Goal: Task Accomplishment & Management: Manage account settings

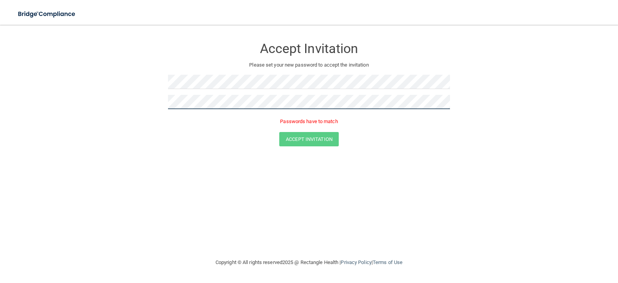
click at [279, 132] on button "Accept Invitation" at bounding box center [309, 139] width 60 height 14
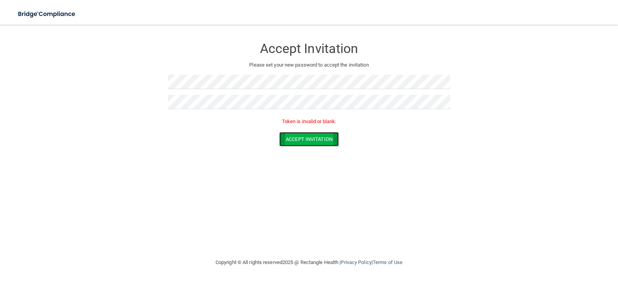
click at [304, 136] on button "Accept Invitation" at bounding box center [309, 139] width 60 height 14
click at [301, 136] on button "Accept Invitation" at bounding box center [309, 139] width 60 height 14
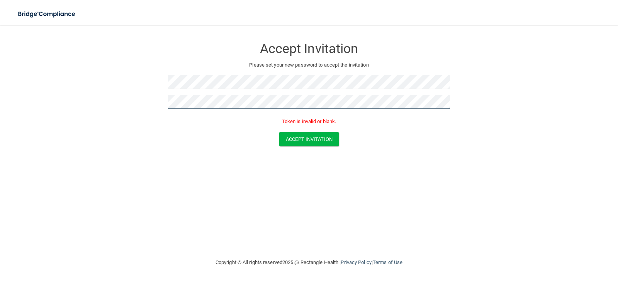
click at [141, 108] on form "Accept Invitation Please set your new password to accept the invitation Token i…" at bounding box center [308, 93] width 587 height 123
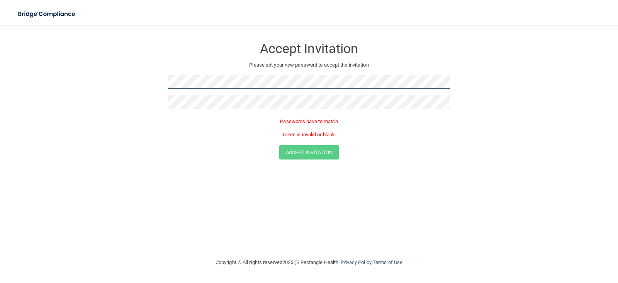
click at [131, 81] on form "Accept Invitation Please set your new password to accept the invitation Passwor…" at bounding box center [308, 100] width 587 height 136
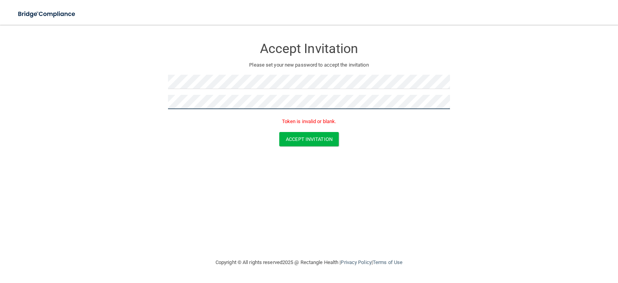
click at [279, 132] on button "Accept Invitation" at bounding box center [309, 139] width 60 height 14
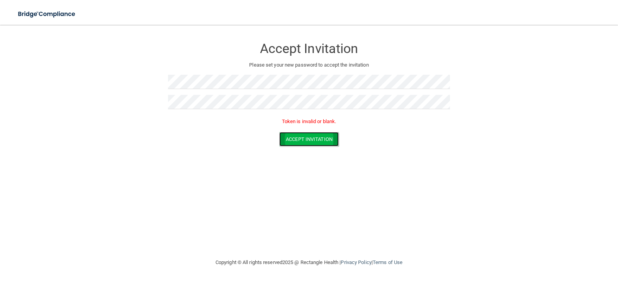
click at [315, 146] on button "Accept Invitation" at bounding box center [309, 139] width 60 height 14
click at [292, 59] on div "Accept Invitation" at bounding box center [309, 46] width 282 height 28
click at [300, 91] on div at bounding box center [309, 85] width 282 height 20
drag, startPoint x: 234, startPoint y: 131, endPoint x: 238, endPoint y: 131, distance: 4.3
click at [235, 131] on div "Token is invalid or blank." at bounding box center [309, 123] width 282 height 17
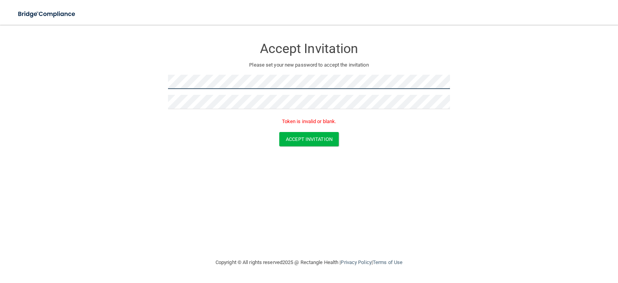
click at [123, 73] on form "Accept Invitation Please set your new password to accept the invitation Token i…" at bounding box center [308, 93] width 587 height 123
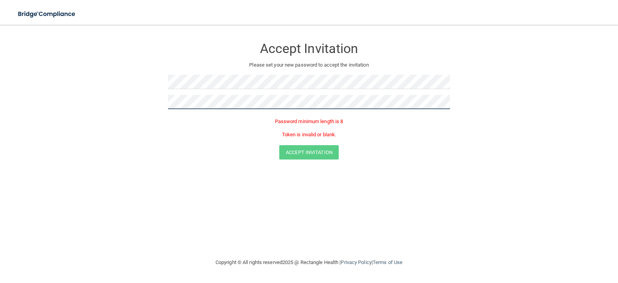
click at [150, 97] on form "Accept Invitation Please set your new password to accept the invitation Passwor…" at bounding box center [308, 100] width 587 height 136
click at [145, 99] on form "Accept Invitation Please set your new password to accept the invitation Passwor…" at bounding box center [308, 106] width 587 height 149
click at [124, 100] on form "Accept Invitation Please set your new password to accept the invitation Passwor…" at bounding box center [308, 106] width 587 height 149
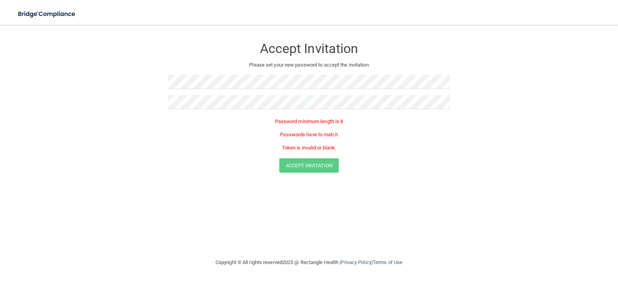
click at [297, 261] on div "Copyright © All rights reserved 2025 @ Rectangle Health | Privacy Policy | Term…" at bounding box center [309, 262] width 282 height 25
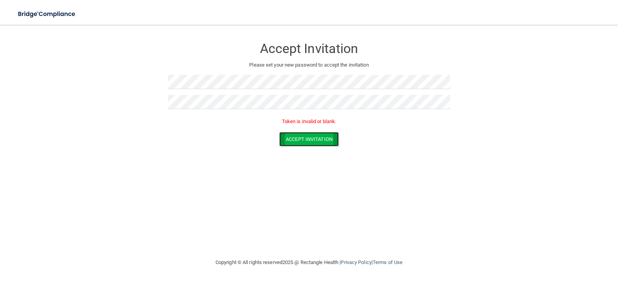
click at [297, 139] on button "Accept Invitation" at bounding box center [309, 139] width 60 height 14
drag, startPoint x: 288, startPoint y: 117, endPoint x: 356, endPoint y: 125, distance: 68.5
click at [356, 125] on p "Token is invalid or blank." at bounding box center [309, 121] width 282 height 9
click at [354, 124] on p "Token is invalid or blank." at bounding box center [309, 121] width 282 height 9
click at [438, 145] on div "Accept Invitation" at bounding box center [309, 139] width 599 height 14
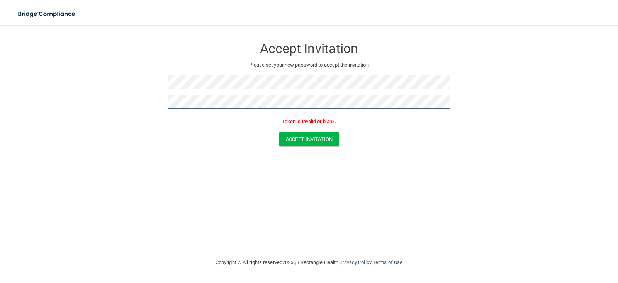
click at [161, 104] on form "Accept Invitation Please set your new password to accept the invitation Token i…" at bounding box center [308, 93] width 587 height 123
click at [279, 132] on button "Accept Invitation" at bounding box center [309, 139] width 60 height 14
click at [269, 90] on div at bounding box center [309, 85] width 282 height 20
click at [162, 99] on form "Accept Invitation Please set your new password to accept the invitation Token i…" at bounding box center [308, 93] width 587 height 123
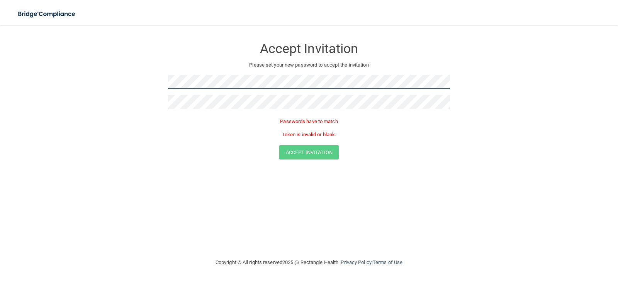
click at [162, 79] on form "Accept Invitation Please set your new password to accept the invitation Passwor…" at bounding box center [308, 100] width 587 height 136
click at [220, 128] on div "Passwords have to match Token is invalid or blank." at bounding box center [309, 128] width 282 height 22
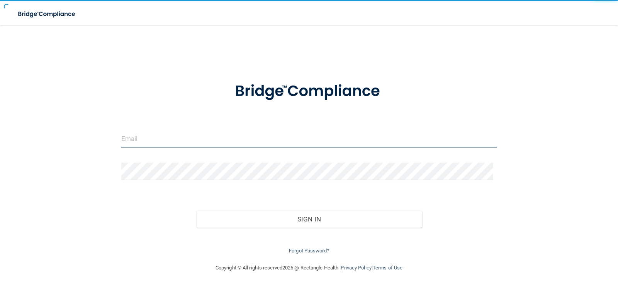
click at [170, 145] on input "email" at bounding box center [309, 138] width 376 height 17
click at [164, 135] on input "email" at bounding box center [309, 138] width 376 height 17
click at [133, 140] on input "email" at bounding box center [309, 138] width 376 height 17
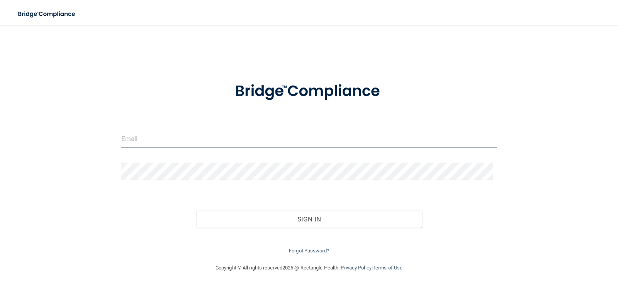
click at [132, 142] on input "email" at bounding box center [309, 138] width 376 height 17
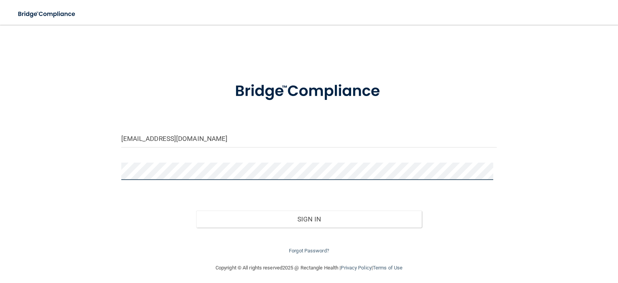
click at [196, 210] on button "Sign In" at bounding box center [309, 218] width 226 height 17
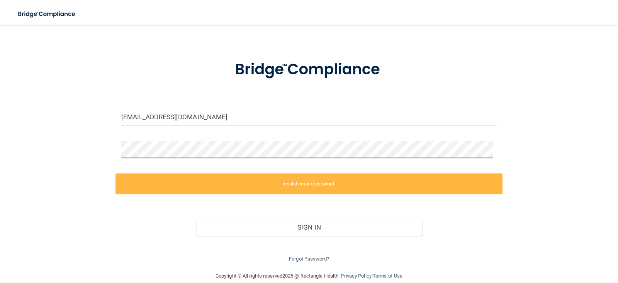
scroll to position [33, 0]
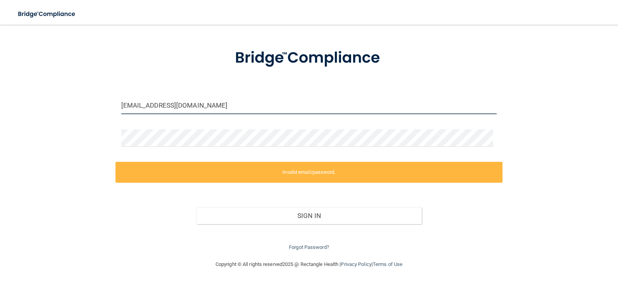
click at [125, 103] on input "Malwan@gldpdental.com" at bounding box center [309, 105] width 376 height 17
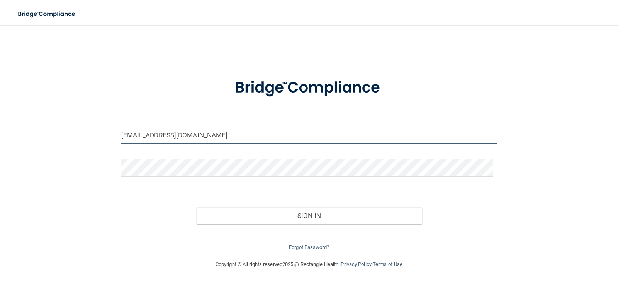
type input "[EMAIL_ADDRESS][DOMAIN_NAME]"
click at [276, 224] on div "Forgot Password?" at bounding box center [310, 238] width 388 height 28
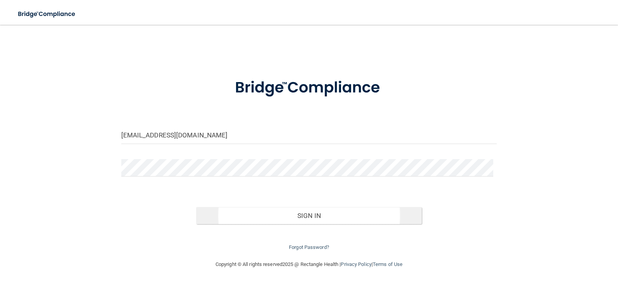
drag, startPoint x: 278, startPoint y: 205, endPoint x: 281, endPoint y: 210, distance: 6.2
click at [280, 208] on div "Sign In" at bounding box center [310, 207] width 388 height 32
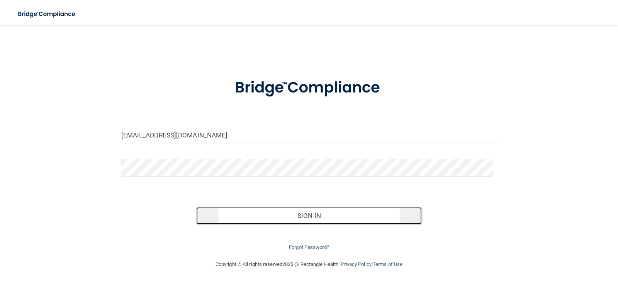
click at [285, 216] on button "Sign In" at bounding box center [309, 215] width 226 height 17
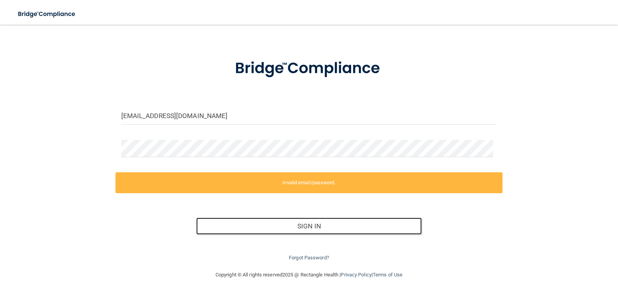
scroll to position [33, 0]
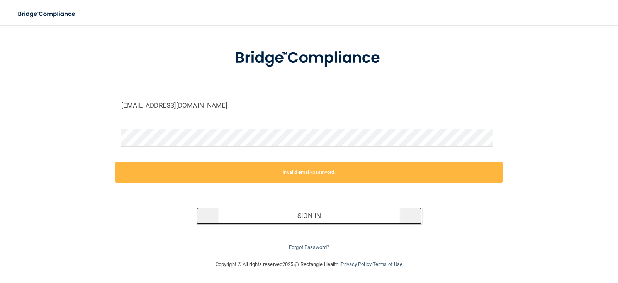
click at [358, 220] on button "Sign In" at bounding box center [309, 215] width 226 height 17
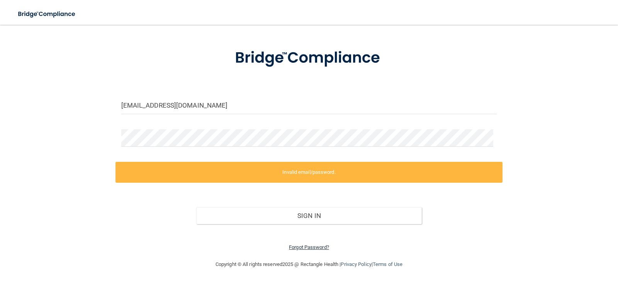
click at [312, 249] on link "Forgot Password?" at bounding box center [309, 247] width 40 height 6
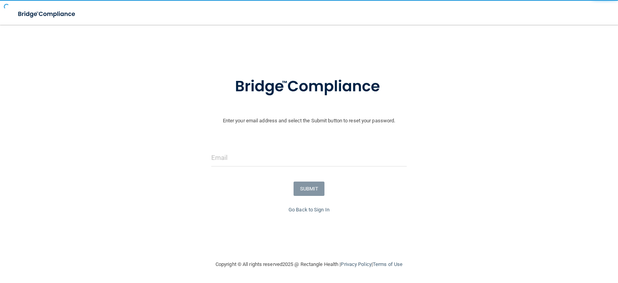
scroll to position [5, 0]
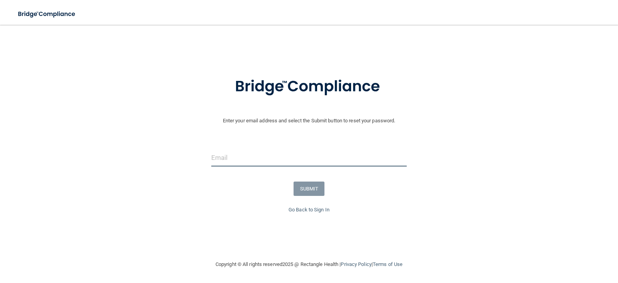
click at [220, 161] on input "email" at bounding box center [309, 157] width 196 height 17
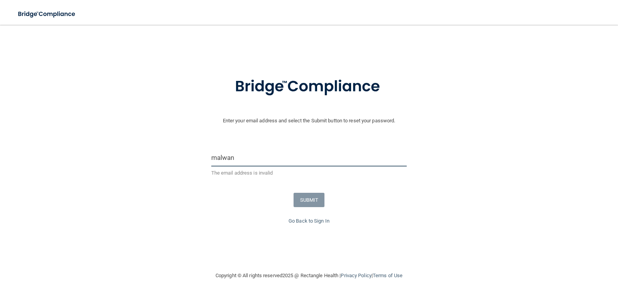
type input "[EMAIL_ADDRESS][DOMAIN_NAME]"
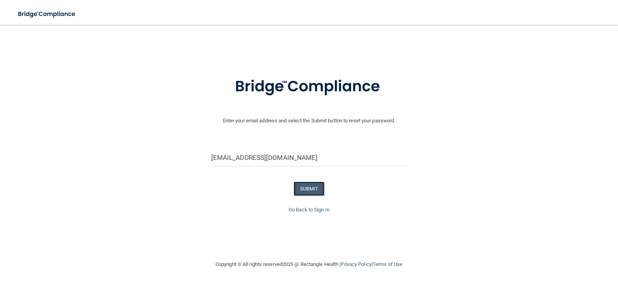
click at [301, 184] on button "SUBMIT" at bounding box center [309, 188] width 31 height 14
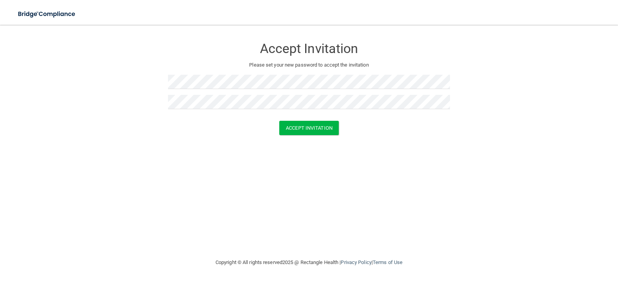
click at [260, 173] on div "Accept Invitation Please set your new password to accept the invitation Accept …" at bounding box center [308, 140] width 587 height 217
click at [314, 124] on button "Accept Invitation" at bounding box center [309, 128] width 60 height 14
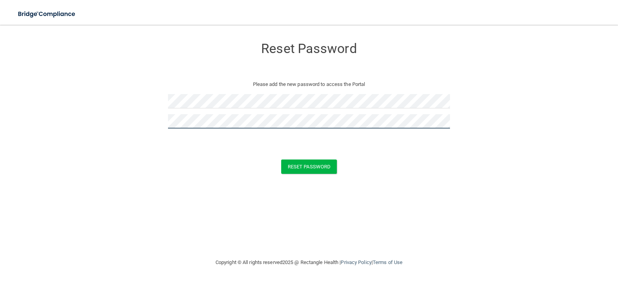
click at [281, 159] on button "Reset Password" at bounding box center [309, 166] width 56 height 14
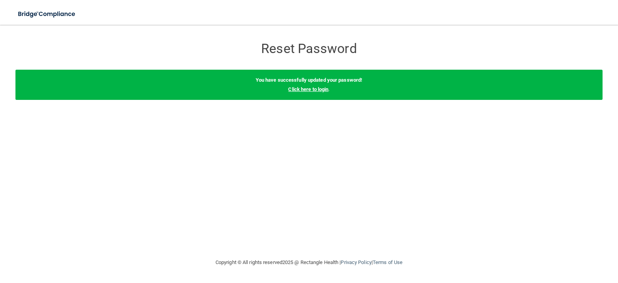
click at [311, 89] on link "Click here to login" at bounding box center [308, 89] width 40 height 6
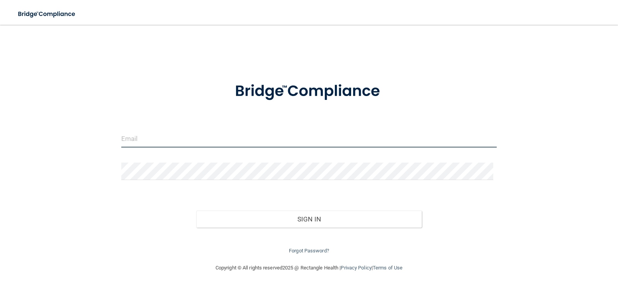
click at [177, 137] on input "email" at bounding box center [309, 138] width 376 height 17
type input "[EMAIL_ADDRESS][DOMAIN_NAME]"
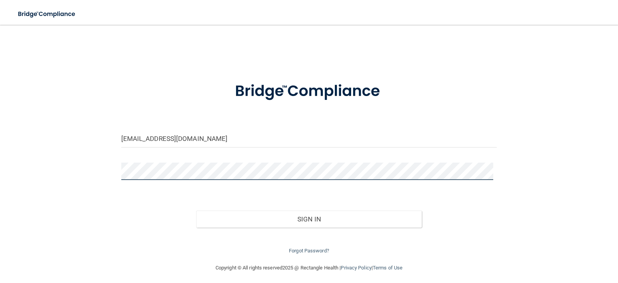
click at [196, 210] on button "Sign In" at bounding box center [309, 218] width 226 height 17
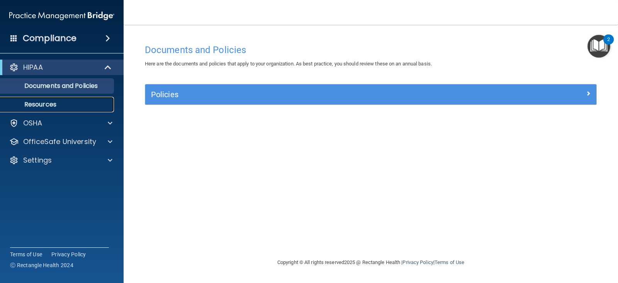
click at [43, 98] on link "Resources" at bounding box center [53, 104] width 122 height 15
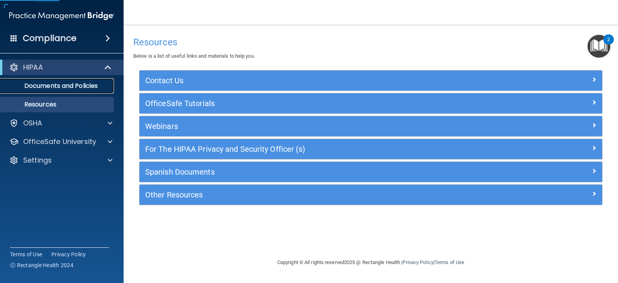
click at [62, 85] on p "Documents and Policies" at bounding box center [58, 86] width 106 height 8
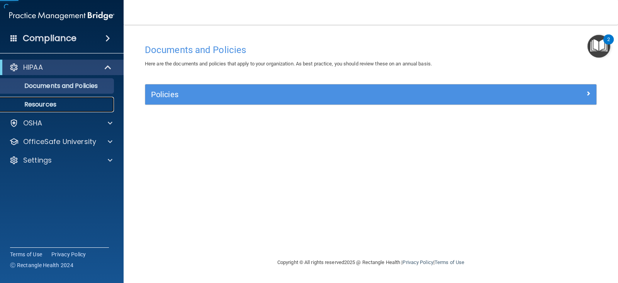
click at [64, 102] on p "Resources" at bounding box center [58, 104] width 106 height 8
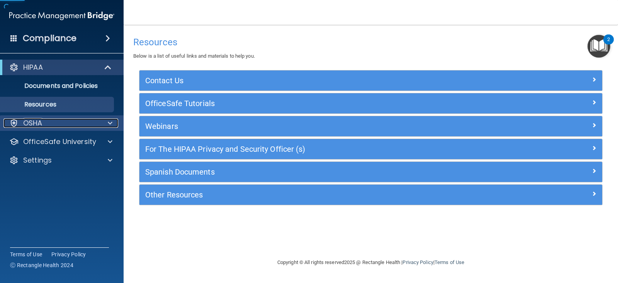
click at [66, 119] on div "OSHA" at bounding box center [51, 122] width 96 height 9
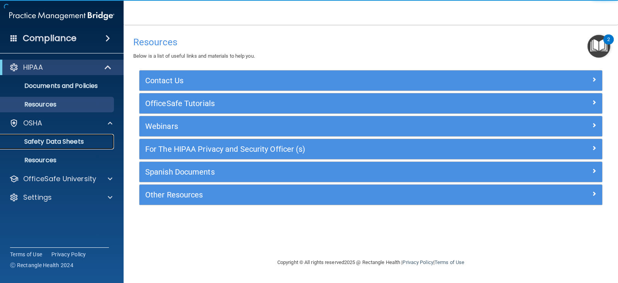
click at [65, 138] on p "Safety Data Sheets" at bounding box center [58, 142] width 106 height 8
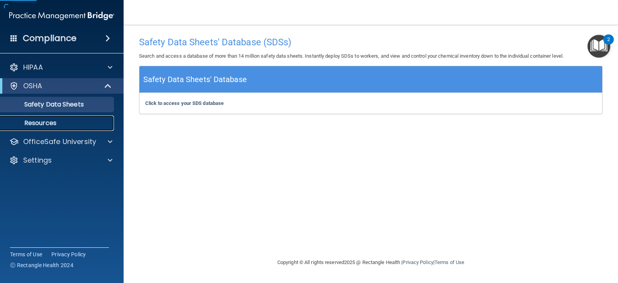
click at [61, 121] on p "Resources" at bounding box center [58, 123] width 106 height 8
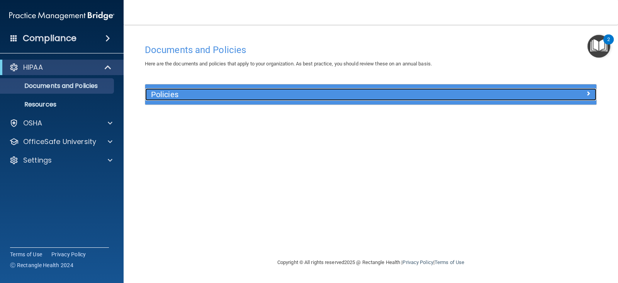
click at [314, 89] on div "Policies" at bounding box center [314, 94] width 339 height 12
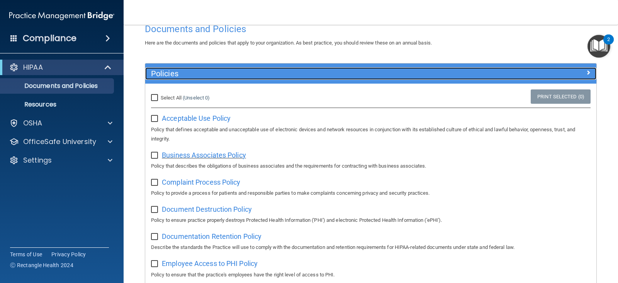
scroll to position [39, 0]
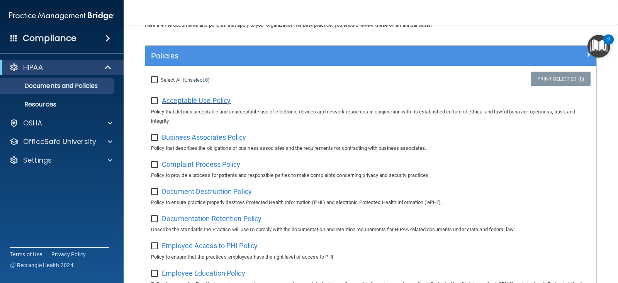
click at [191, 103] on span "Acceptable Use Policy" at bounding box center [196, 100] width 69 height 8
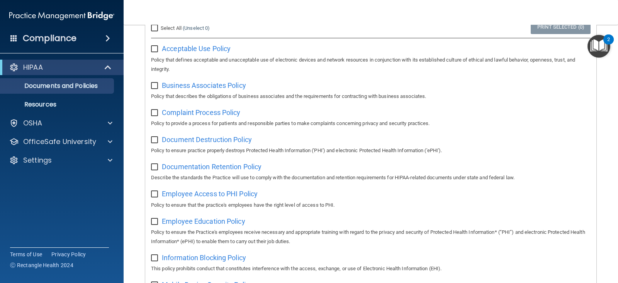
scroll to position [77, 0]
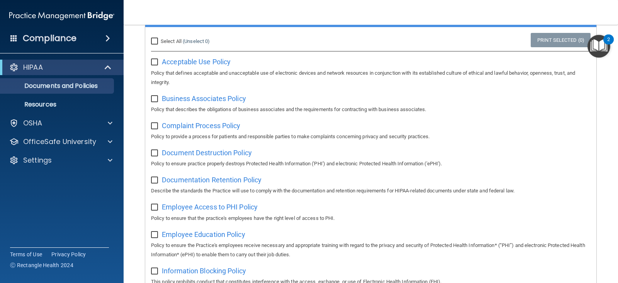
click at [158, 64] on input "checkbox" at bounding box center [155, 62] width 9 height 6
click at [159, 63] on input "checkbox" at bounding box center [155, 62] width 9 height 6
checkbox input "false"
click at [96, 143] on div "OfficeSafe University" at bounding box center [51, 141] width 96 height 9
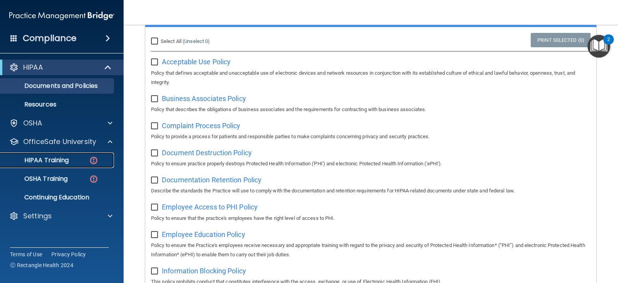
click at [44, 158] on p "HIPAA Training" at bounding box center [37, 160] width 64 height 8
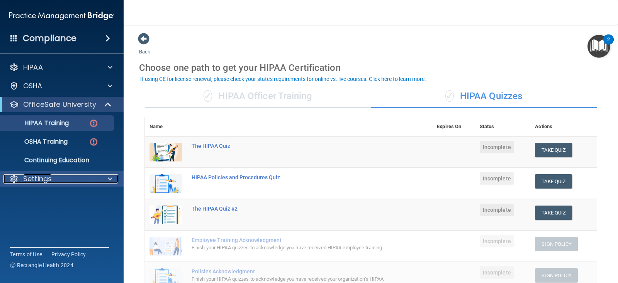
click at [64, 174] on div "Settings" at bounding box center [51, 178] width 96 height 9
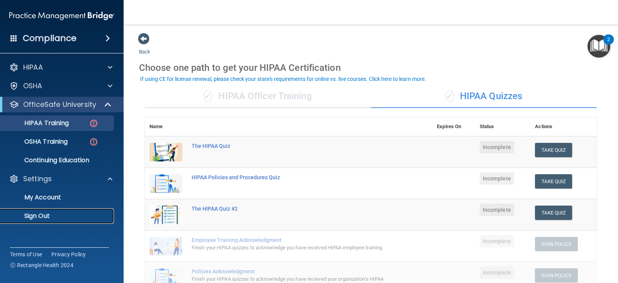
click at [60, 220] on link "Sign Out" at bounding box center [53, 215] width 122 height 15
